Goal: Task Accomplishment & Management: Use online tool/utility

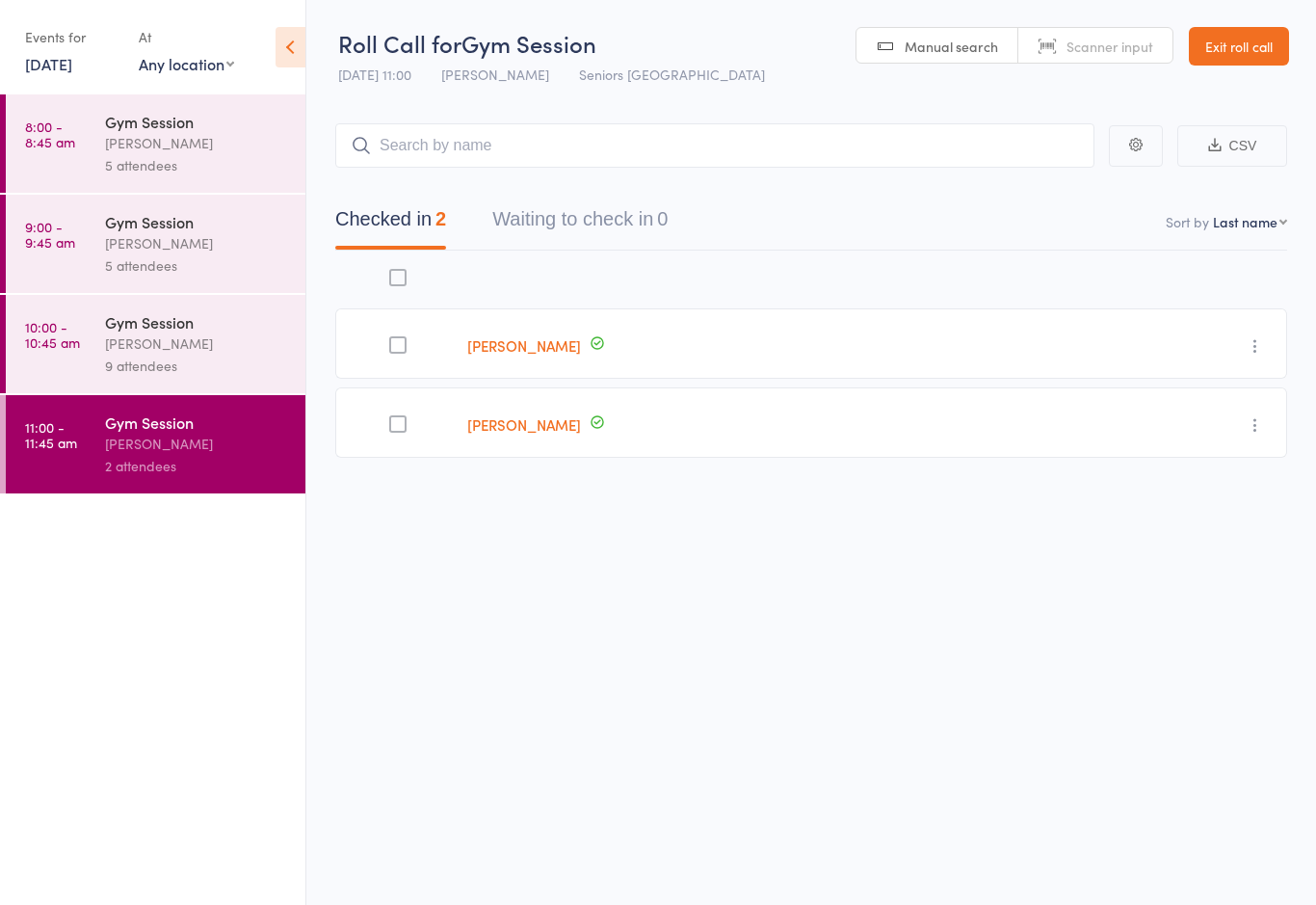
click at [70, 66] on link "[DATE]" at bounding box center [48, 63] width 47 height 21
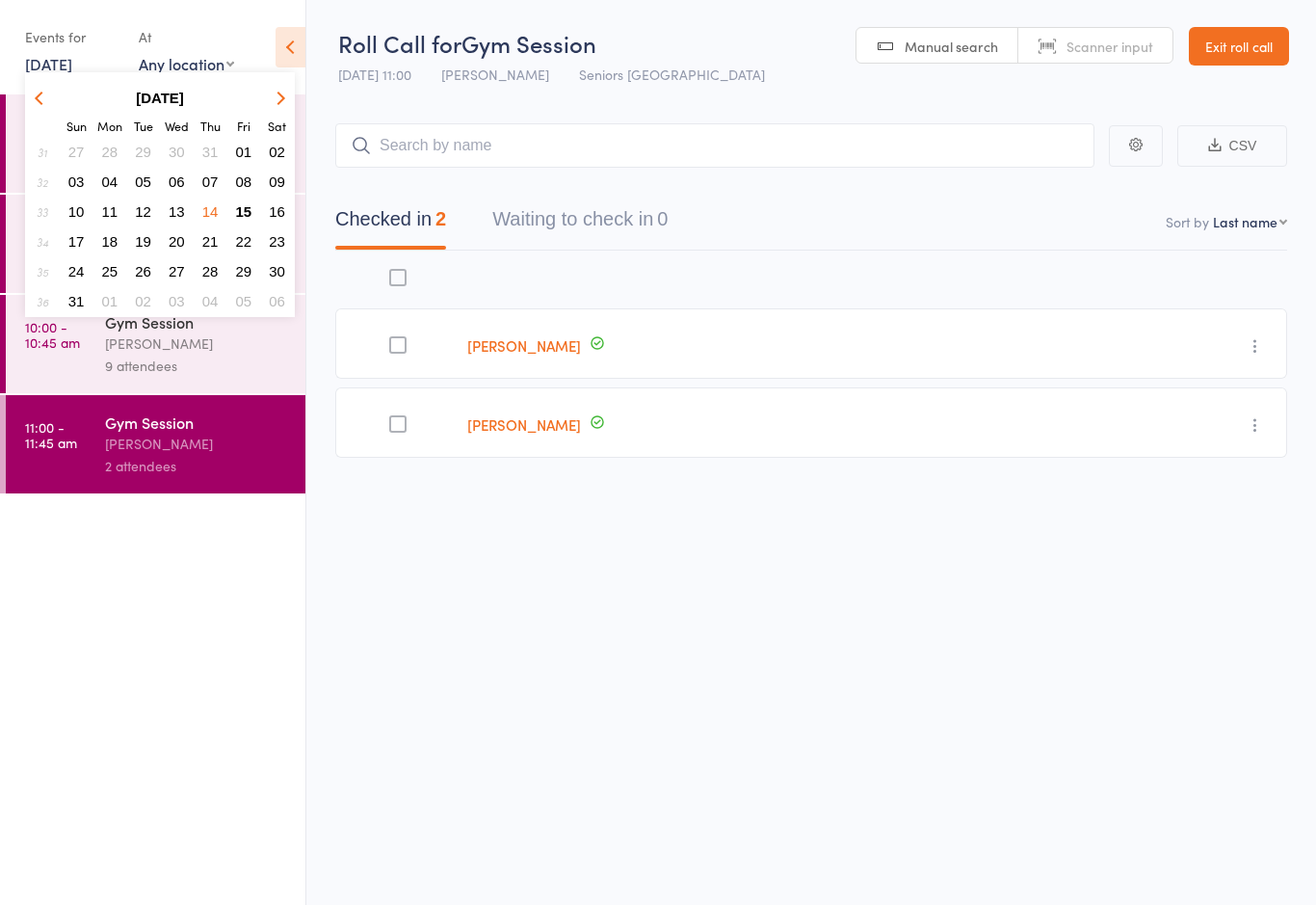
click at [249, 210] on span "15" at bounding box center [244, 212] width 16 height 16
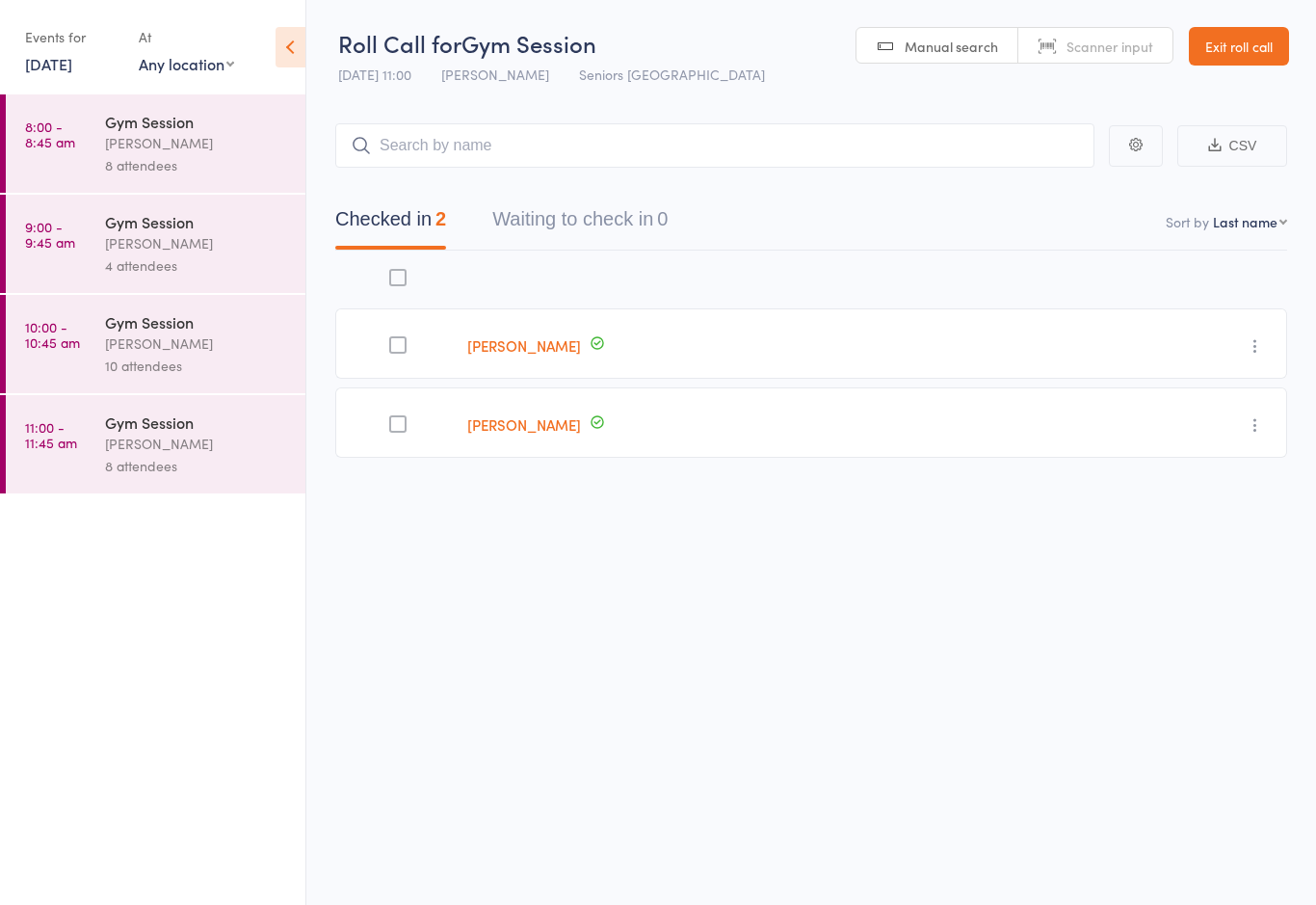
click at [228, 124] on div "Gym Session" at bounding box center [197, 121] width 184 height 21
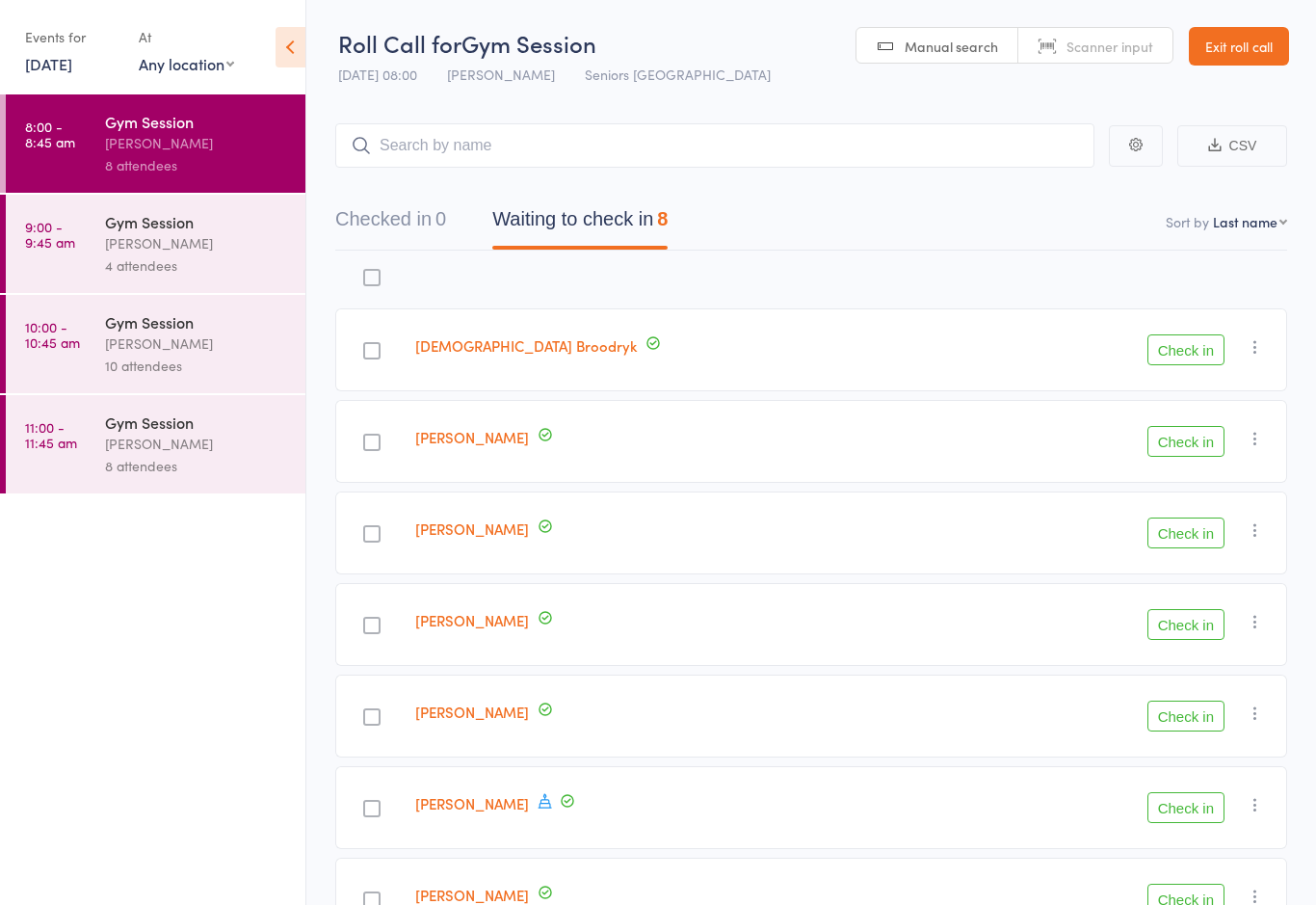
click at [875, 292] on div at bounding box center [688, 279] width 563 height 41
click at [1177, 353] on button "Check in" at bounding box center [1185, 349] width 77 height 31
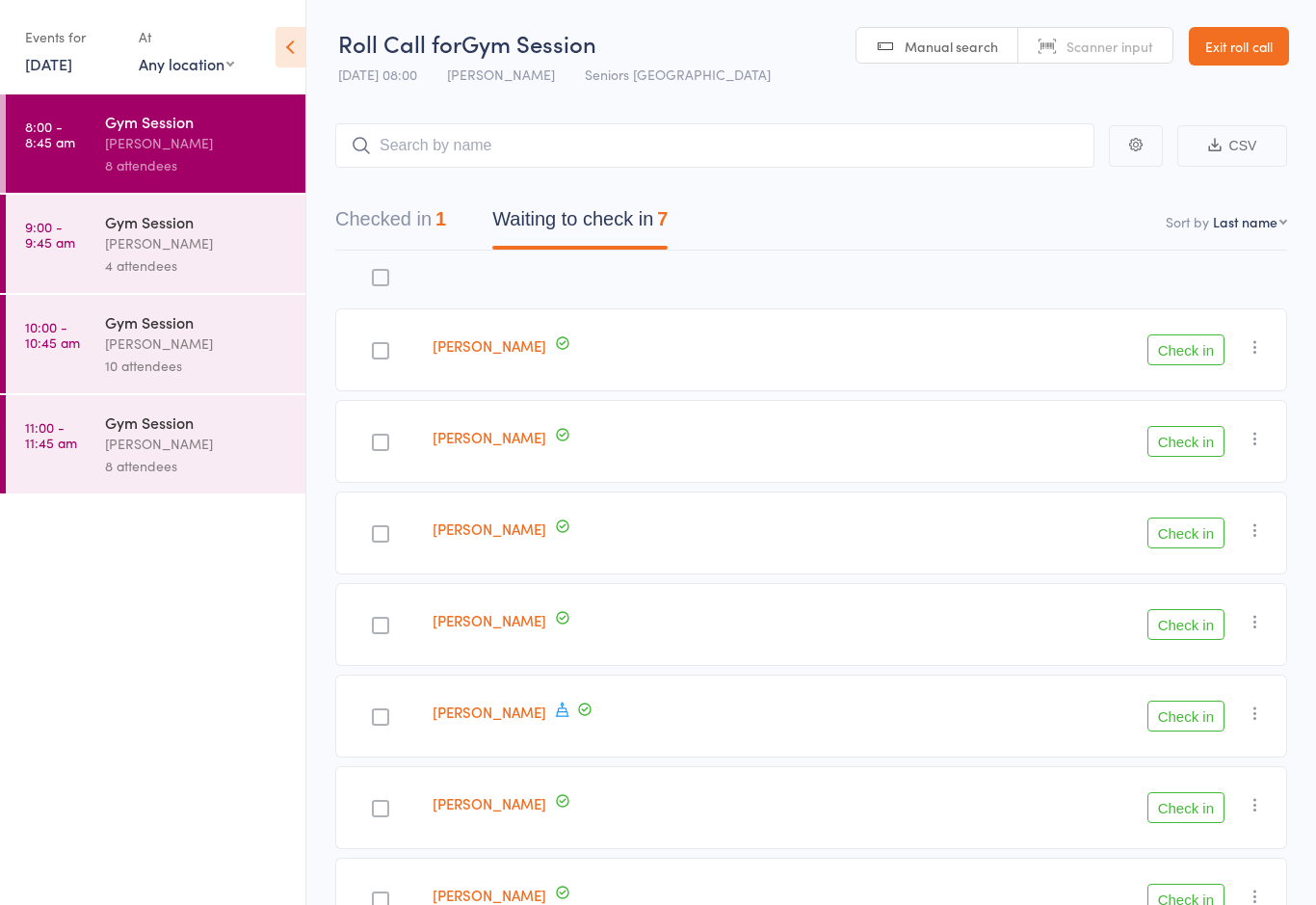
click at [1153, 341] on button "Check in" at bounding box center [1185, 349] width 77 height 31
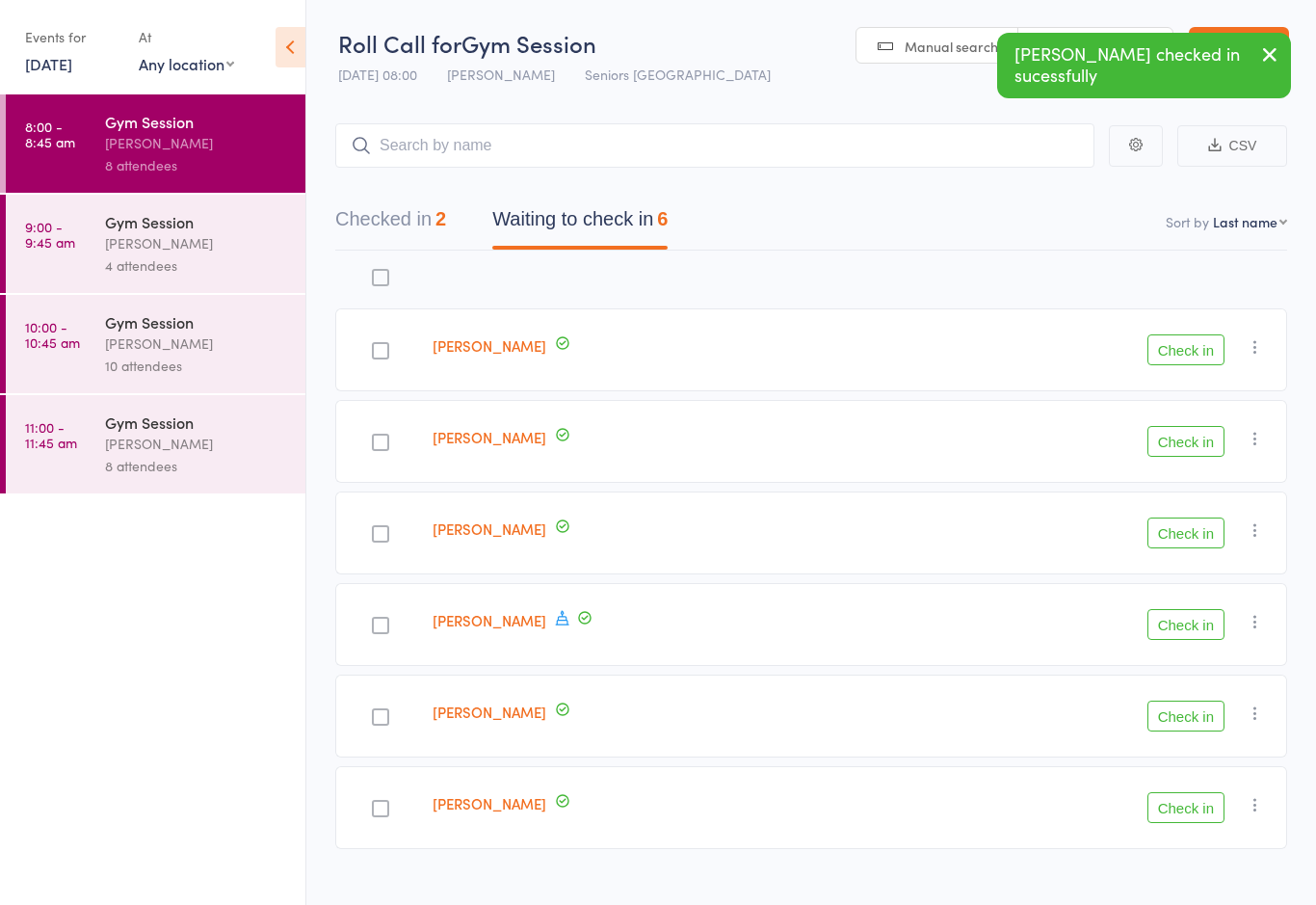
click at [1164, 448] on button "Check in" at bounding box center [1185, 441] width 77 height 31
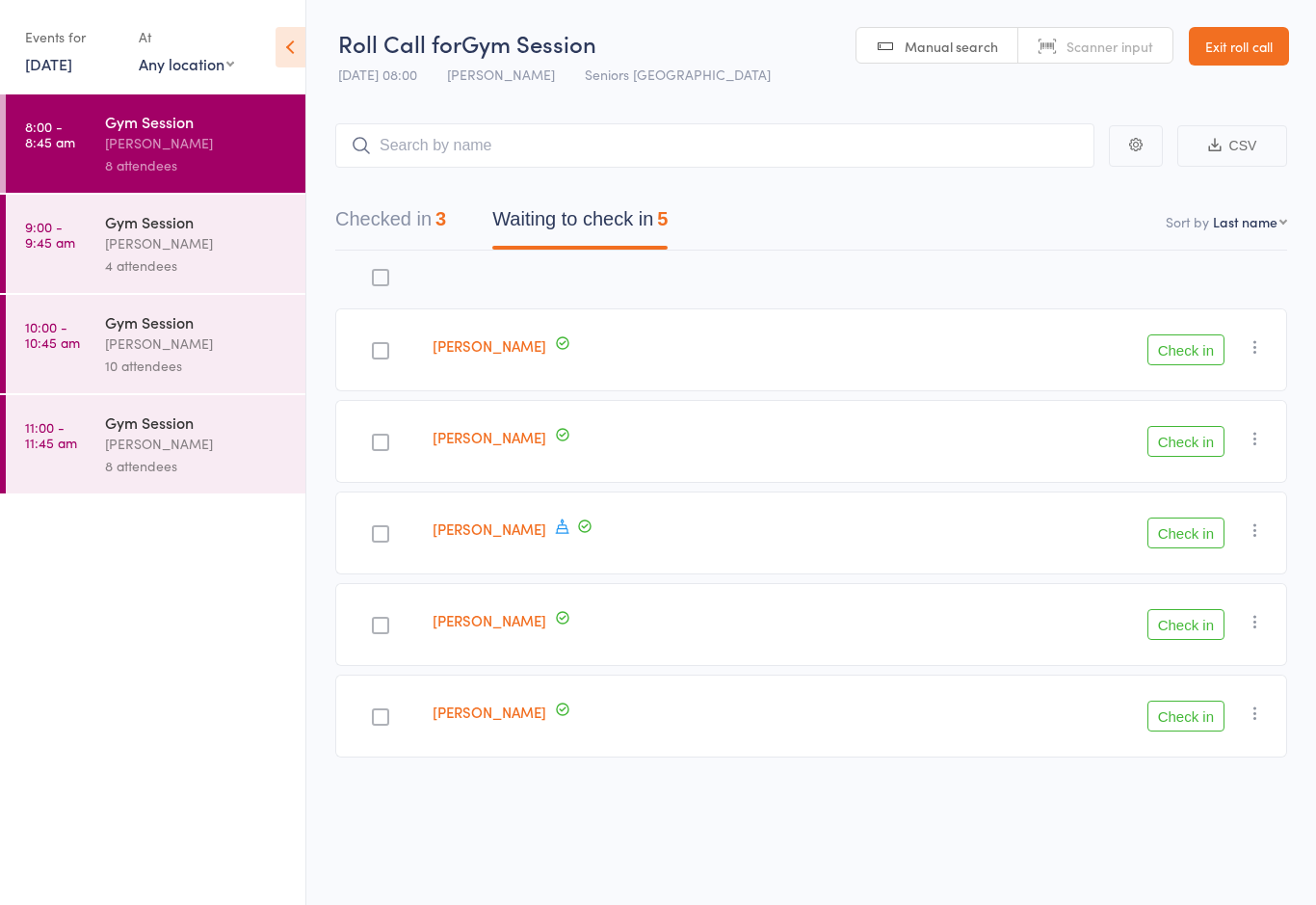
click at [1203, 347] on button "Check in" at bounding box center [1185, 349] width 77 height 31
click at [381, 362] on label at bounding box center [380, 352] width 17 height 20
click at [376, 345] on input "checkbox" at bounding box center [376, 345] width 0 height 0
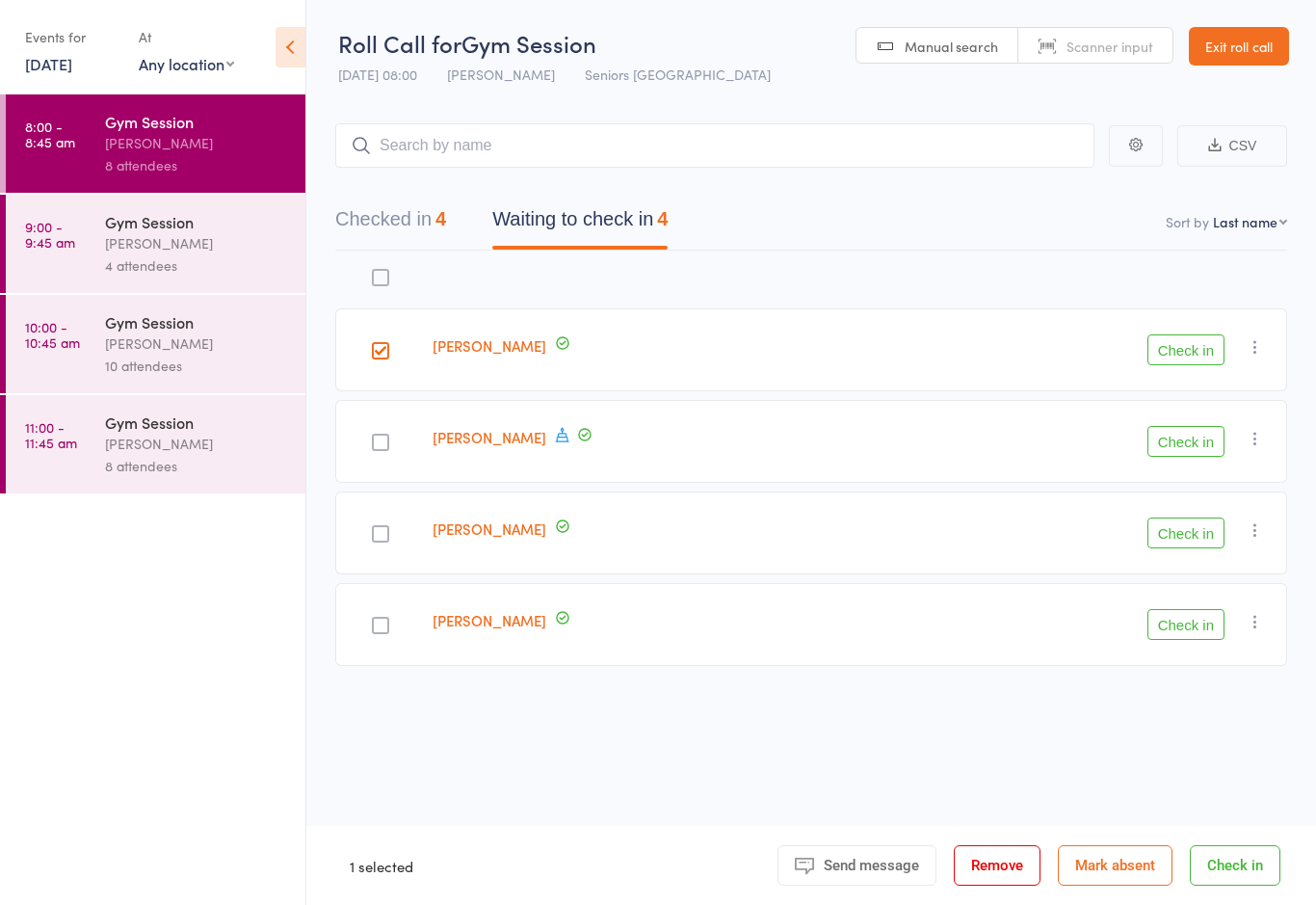
click at [1204, 528] on button "Check in" at bounding box center [1185, 532] width 77 height 31
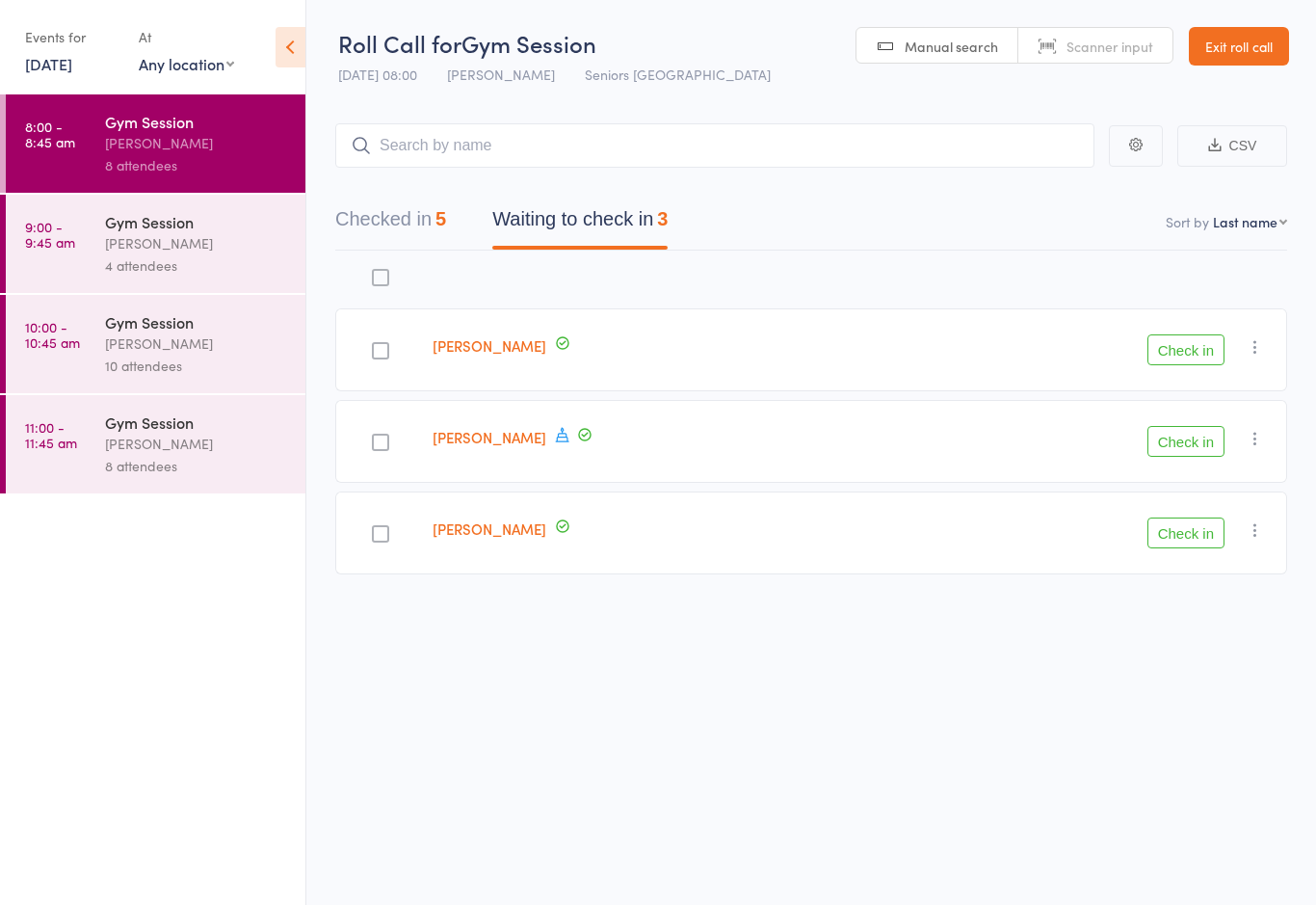
click at [1191, 444] on button "Check in" at bounding box center [1185, 441] width 77 height 31
click at [1186, 457] on button "Check in" at bounding box center [1185, 441] width 77 height 31
click at [1190, 355] on button "Check in" at bounding box center [1185, 349] width 77 height 31
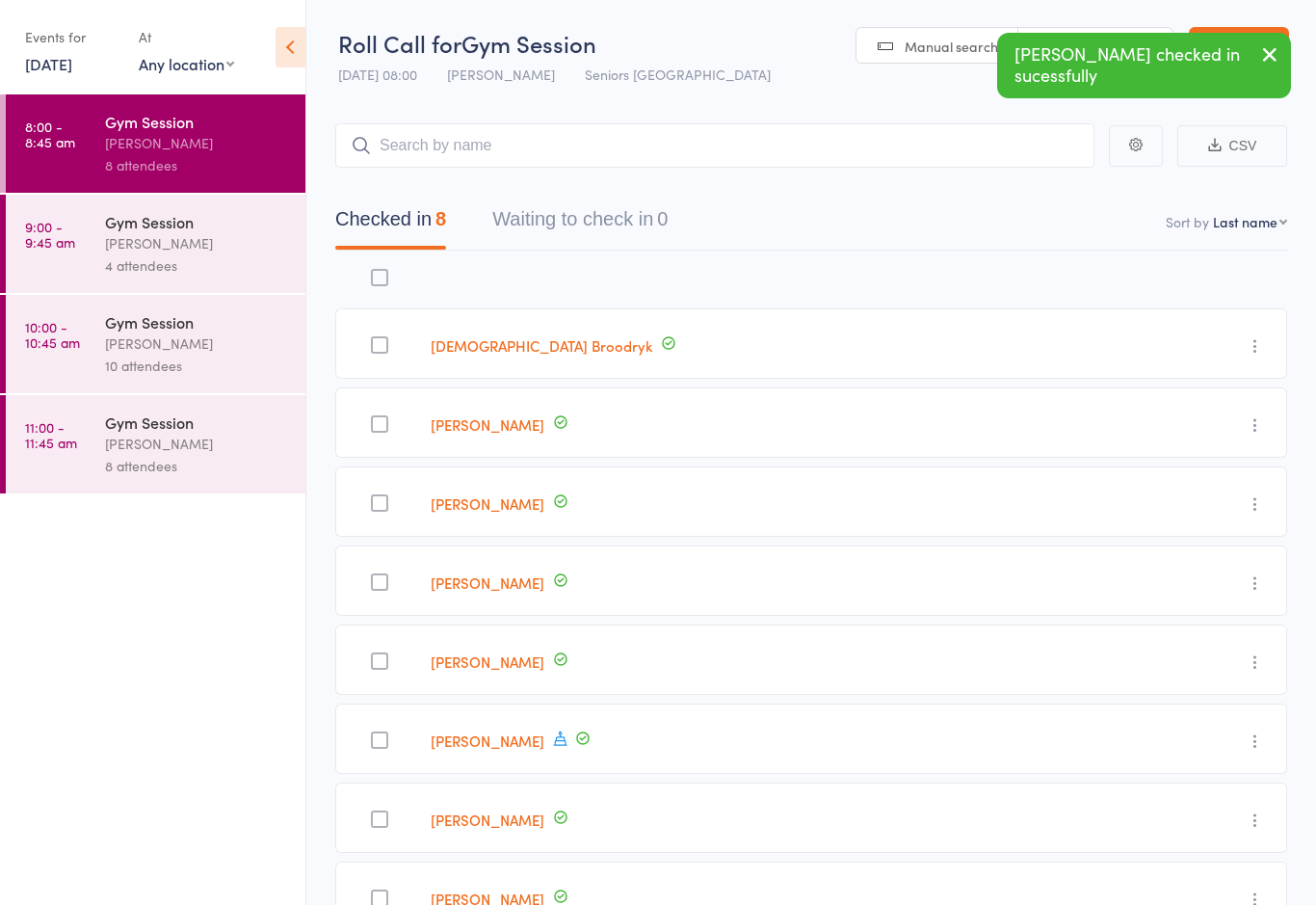
click at [172, 254] on div "[PERSON_NAME]" at bounding box center [197, 243] width 184 height 22
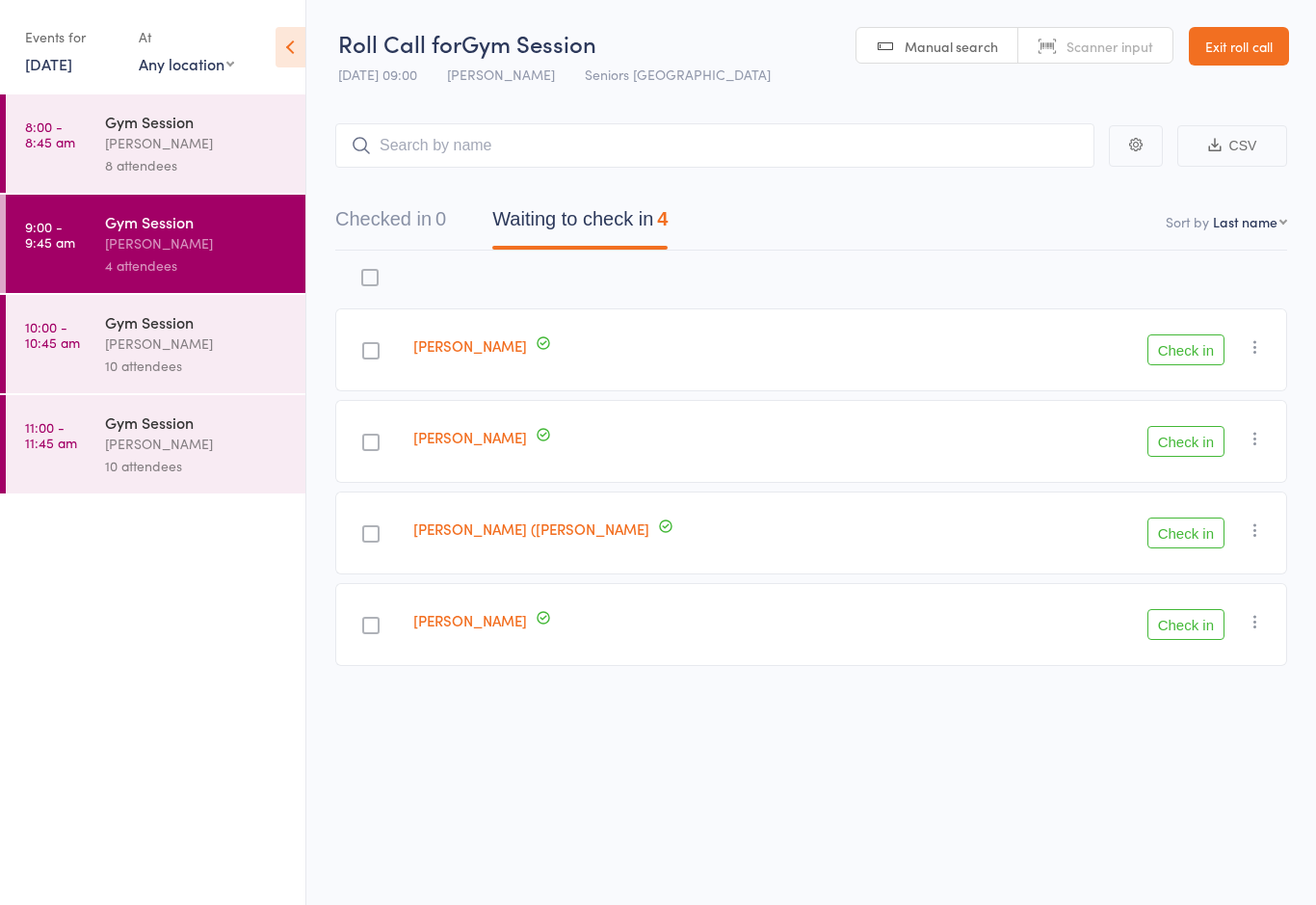
click at [1194, 457] on button "Check in" at bounding box center [1185, 441] width 77 height 31
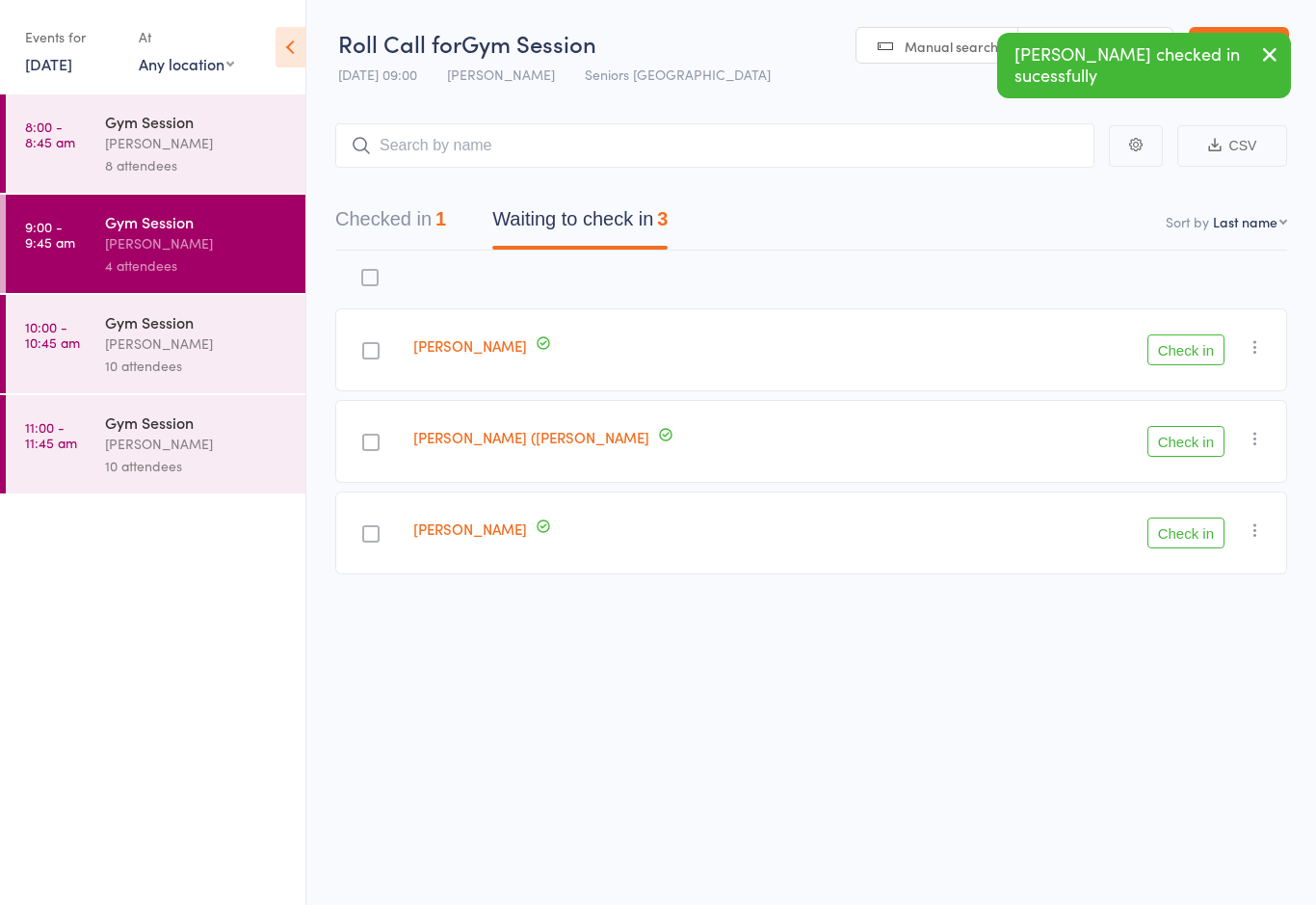
click at [1169, 457] on button "Check in" at bounding box center [1185, 441] width 77 height 31
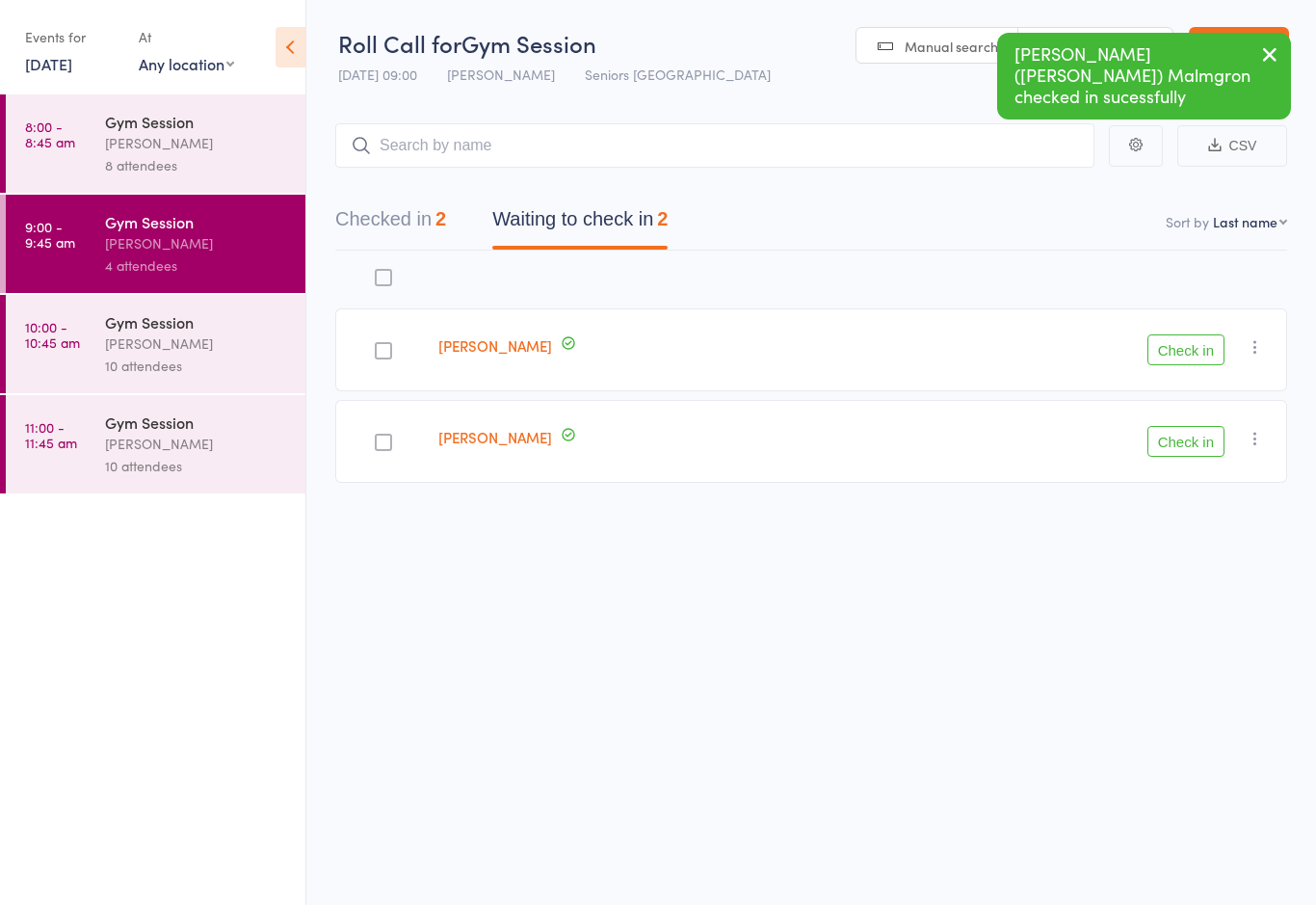
click at [1165, 363] on button "Check in" at bounding box center [1185, 349] width 77 height 31
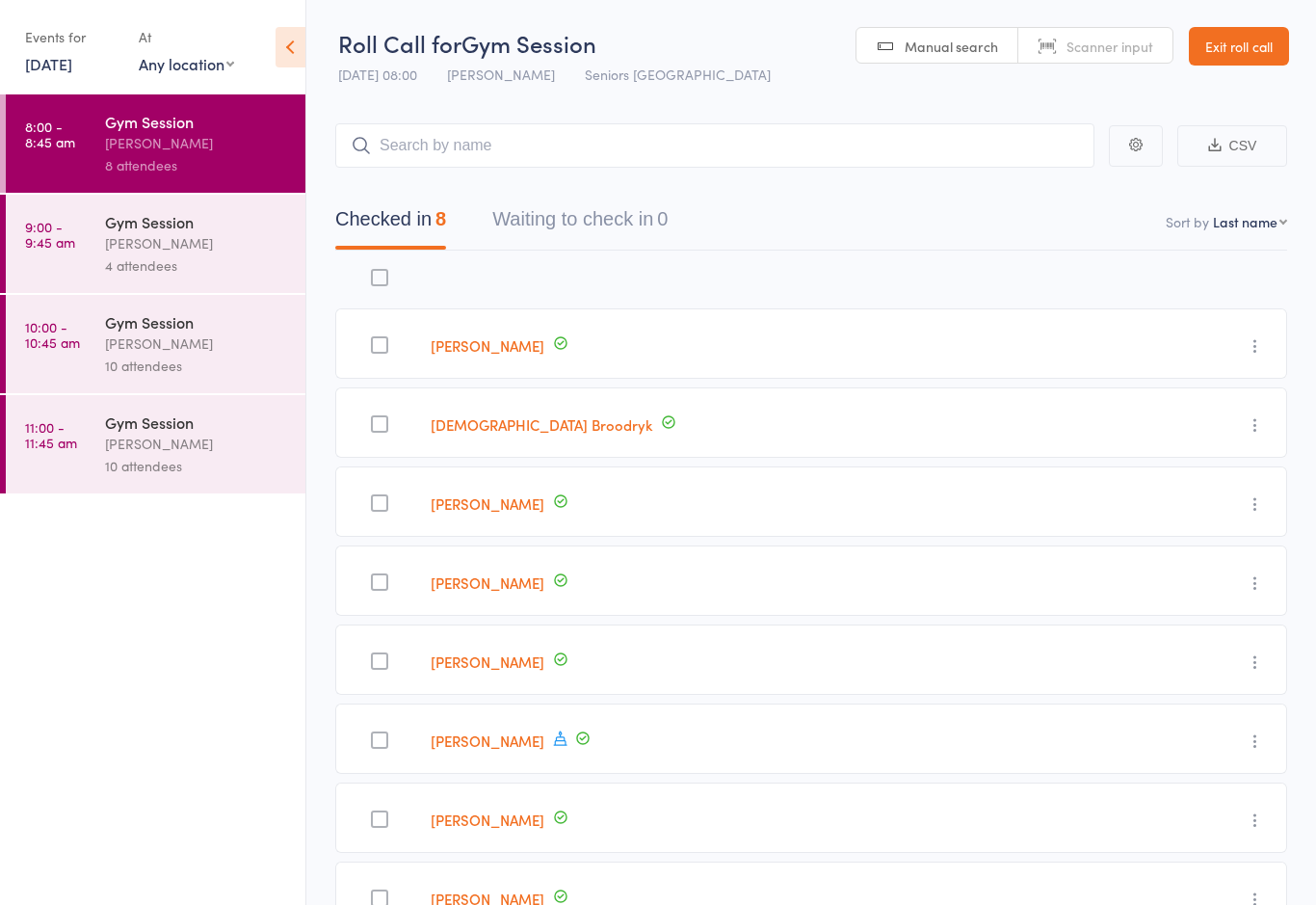
click at [131, 262] on div "4 attendees" at bounding box center [197, 265] width 184 height 22
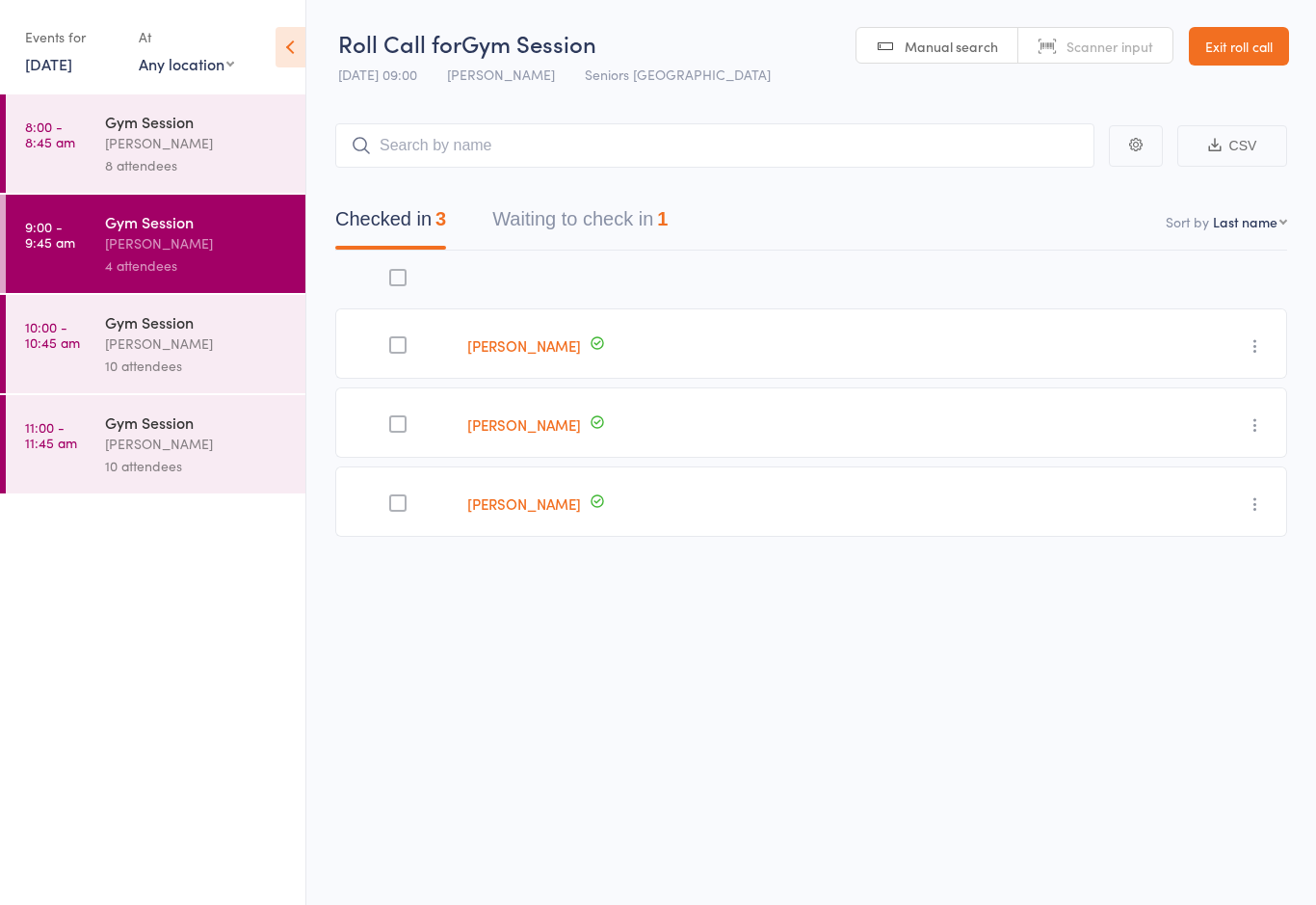
click at [1250, 425] on icon "button" at bounding box center [1254, 424] width 19 height 19
click at [920, 612] on div "edit [PERSON_NAME] Undo check-in Send message Add Note Add Task Add Flag Remove…" at bounding box center [811, 436] width 952 height 372
click at [1255, 340] on icon "button" at bounding box center [1254, 345] width 19 height 19
click at [1202, 387] on li "Undo check-in" at bounding box center [1185, 384] width 159 height 24
click at [599, 231] on button "Waiting to check in 2" at bounding box center [580, 224] width 176 height 51
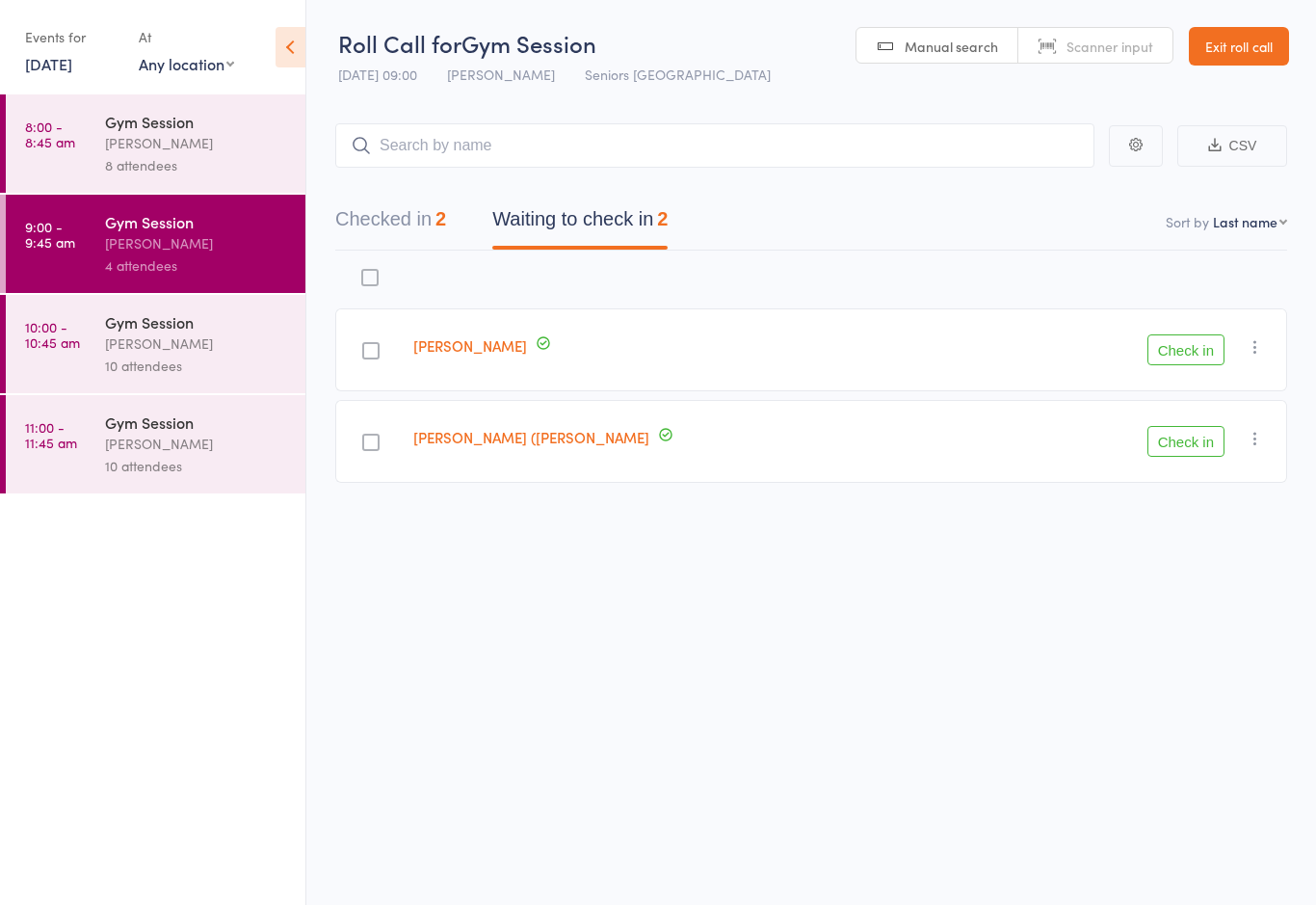
click at [1202, 347] on button "Check in" at bounding box center [1185, 349] width 77 height 31
click at [187, 244] on div "[PERSON_NAME]" at bounding box center [197, 243] width 184 height 22
click at [570, 228] on button "Waiting to check in 1" at bounding box center [580, 224] width 176 height 51
click at [1201, 358] on button "Check in" at bounding box center [1185, 349] width 77 height 31
